Goal: Information Seeking & Learning: Learn about a topic

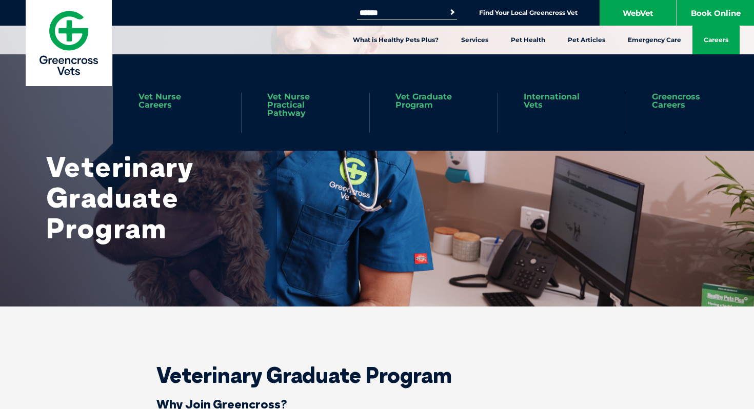
click at [711, 38] on link "Careers" at bounding box center [715, 40] width 47 height 29
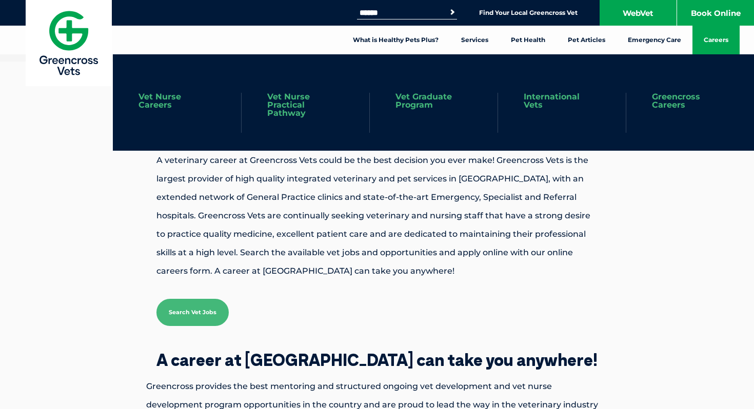
click at [162, 96] on link "Vet Nurse Careers" at bounding box center [176, 101] width 77 height 16
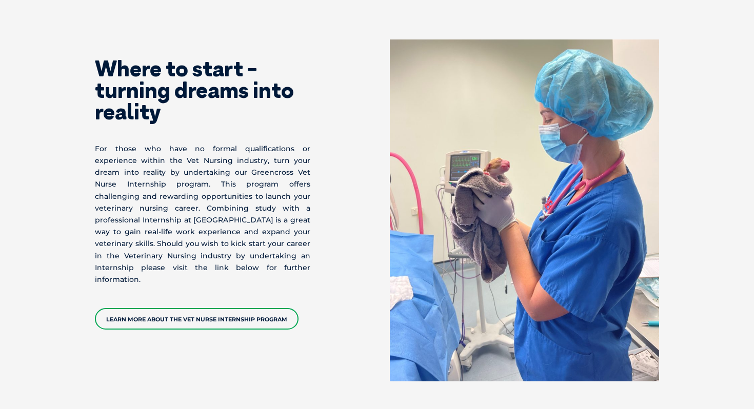
scroll to position [2375, 0]
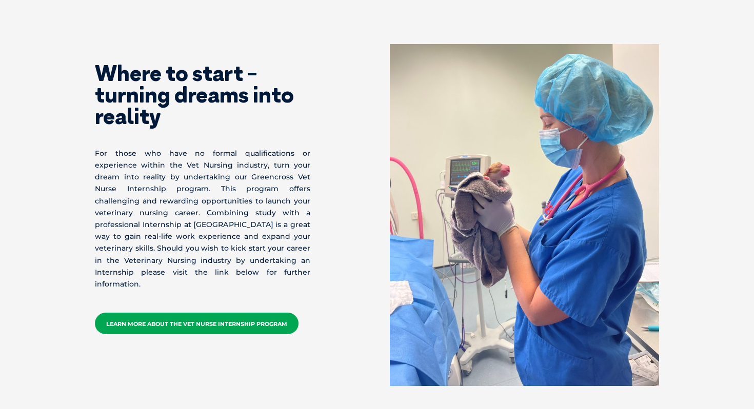
click at [161, 313] on link "Learn More about the Vet Nurse Internship Program" at bounding box center [197, 324] width 204 height 22
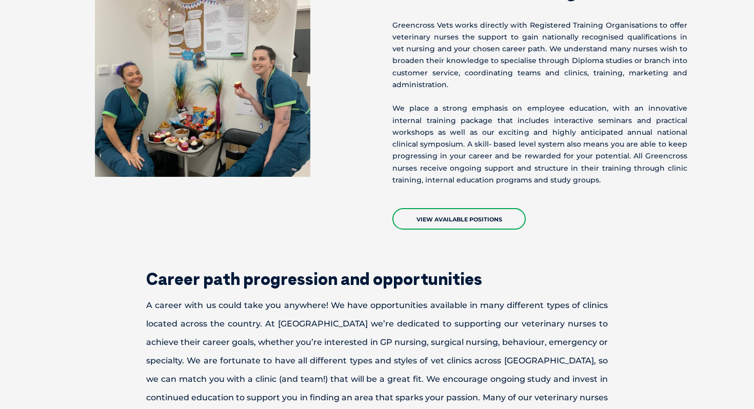
scroll to position [1539, 0]
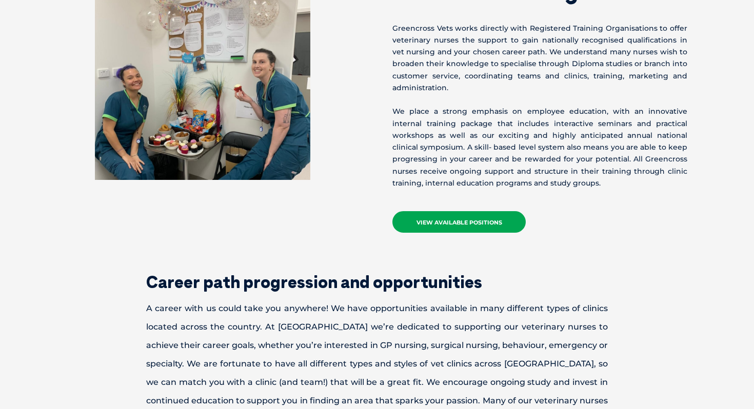
click at [438, 211] on link "View Available Positions" at bounding box center [458, 222] width 133 height 22
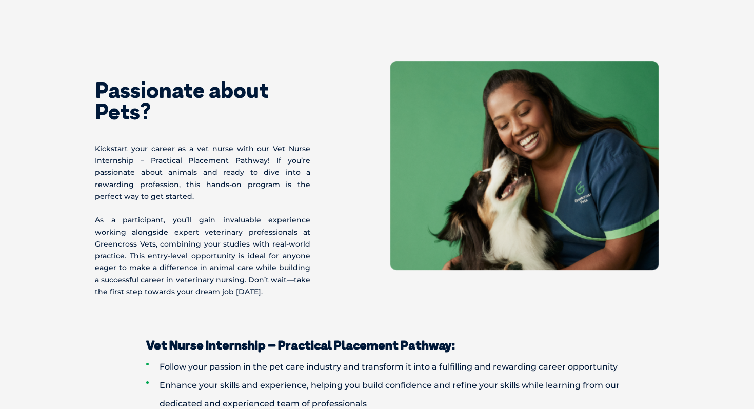
scroll to position [351, 0]
